Goal: Download file/media

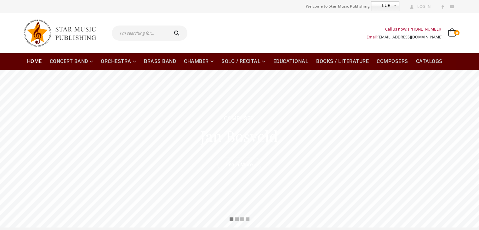
drag, startPoint x: 349, startPoint y: 114, endPoint x: 368, endPoint y: 82, distance: 36.3
click at [349, 114] on rs-slide "C O M P O S E R J a n B o s v e l d Learn More" at bounding box center [239, 148] width 479 height 157
click at [430, 61] on link "Catalogs" at bounding box center [429, 61] width 34 height 17
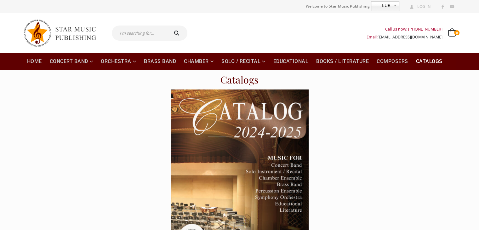
click at [250, 173] on img at bounding box center [240, 186] width 138 height 195
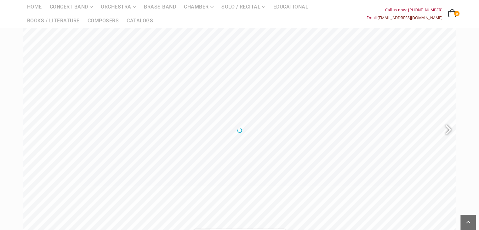
scroll to position [63, 0]
click at [447, 120] on div at bounding box center [445, 121] width 14 height 23
click at [451, 120] on div at bounding box center [445, 121] width 14 height 23
click at [450, 122] on div at bounding box center [445, 121] width 14 height 23
click at [447, 120] on div at bounding box center [445, 121] width 14 height 23
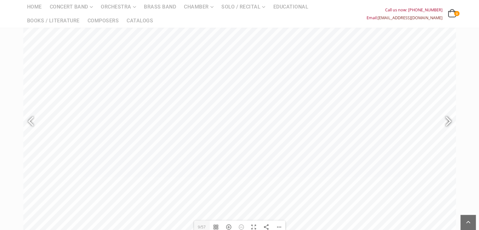
click at [444, 120] on div at bounding box center [445, 121] width 14 height 23
click at [439, 120] on div at bounding box center [445, 121] width 14 height 23
click at [443, 120] on div at bounding box center [445, 121] width 14 height 23
click at [447, 119] on div at bounding box center [445, 121] width 14 height 23
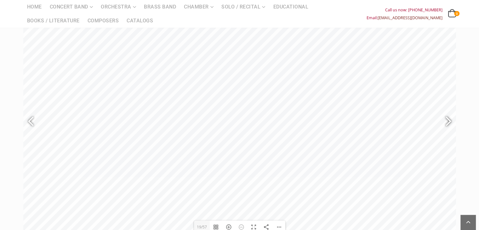
click at [447, 119] on div at bounding box center [445, 121] width 14 height 23
click at [28, 119] on div at bounding box center [33, 121] width 14 height 23
click at [445, 122] on div at bounding box center [445, 121] width 14 height 23
click at [32, 122] on div at bounding box center [33, 121] width 14 height 23
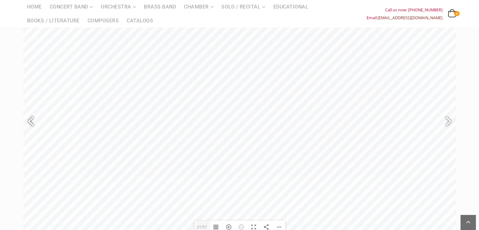
click at [32, 120] on div at bounding box center [33, 121] width 14 height 23
click at [445, 124] on div at bounding box center [445, 121] width 14 height 23
click at [448, 123] on div at bounding box center [445, 121] width 14 height 23
click at [446, 121] on div at bounding box center [445, 121] width 14 height 23
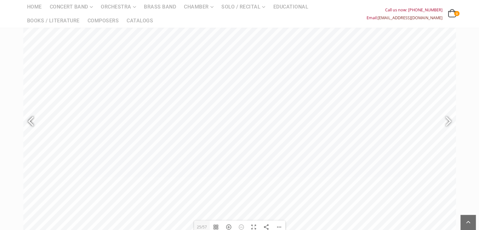
click at [34, 123] on div at bounding box center [33, 121] width 14 height 23
type input "17"
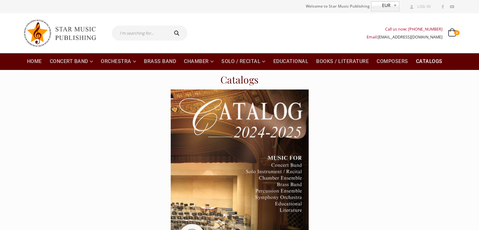
click at [209, 18] on div "Call us now: +49-156-7875-3775 Email: info@starmusicpublishing.com 0 0 items 0 …" at bounding box center [240, 33] width 442 height 40
